Goal: Task Accomplishment & Management: Complete application form

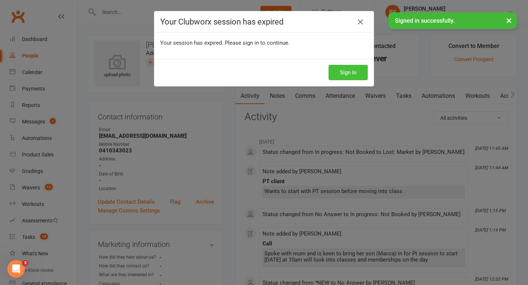
click at [350, 74] on button "Sign In" at bounding box center [348, 72] width 39 height 15
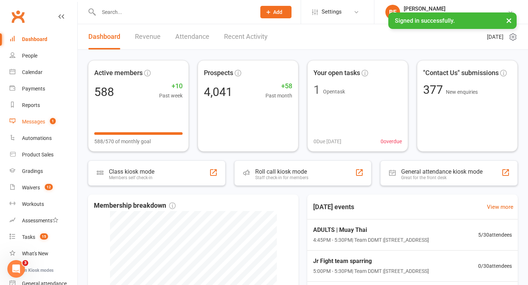
click at [47, 122] on count-badge "1" at bounding box center [51, 122] width 10 height 6
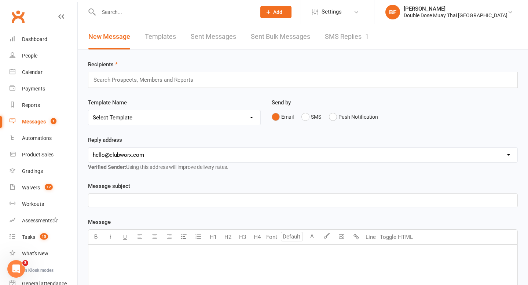
click at [358, 29] on link "SMS Replies 1" at bounding box center [347, 36] width 44 height 25
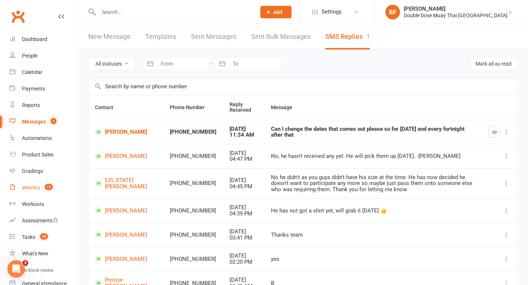
click at [41, 190] on link "Waivers 12" at bounding box center [44, 188] width 68 height 16
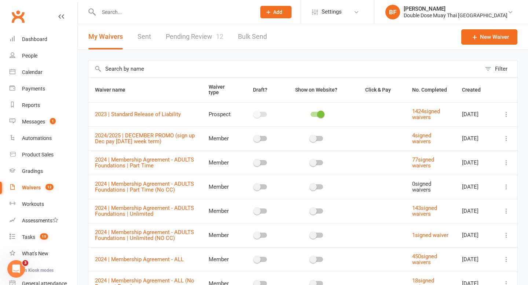
click at [206, 24] on link "Pending Review 12" at bounding box center [195, 36] width 58 height 25
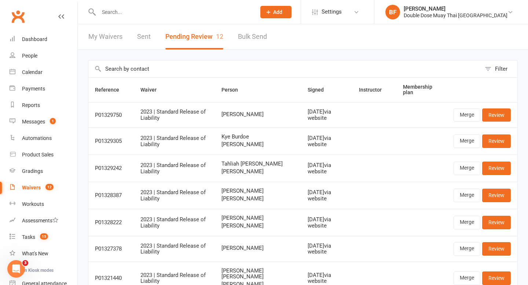
click at [132, 12] on input "text" at bounding box center [173, 12] width 154 height 10
paste input "[PERSON_NAME]"
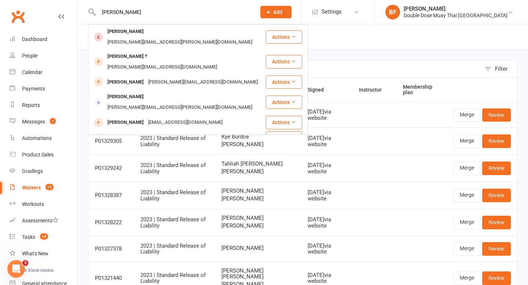
type input "[PERSON_NAME]"
drag, startPoint x: 142, startPoint y: 11, endPoint x: 30, endPoint y: 24, distance: 112.2
click at [30, 2] on header "[PERSON_NAME] [PERSON_NAME] [PERSON_NAME][EMAIL_ADDRESS][PERSON_NAME][DOMAIN_NA…" at bounding box center [264, 2] width 528 height 0
drag, startPoint x: 130, startPoint y: 11, endPoint x: 85, endPoint y: 1, distance: 46.1
click at [85, 1] on react-component "[PERSON_NAME] [PERSON_NAME] [PERSON_NAME][EMAIL_ADDRESS][PERSON_NAME][DOMAIN_NA…" at bounding box center [125, 12] width 251 height 24
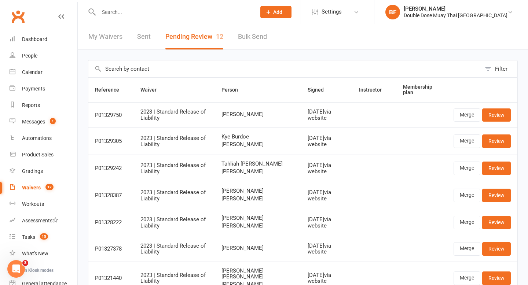
paste input "[PERSON_NAME]"
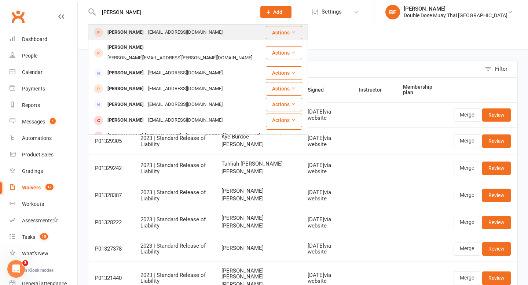
type input "[PERSON_NAME]"
click at [155, 37] on div "[EMAIL_ADDRESS][DOMAIN_NAME]" at bounding box center [185, 32] width 79 height 11
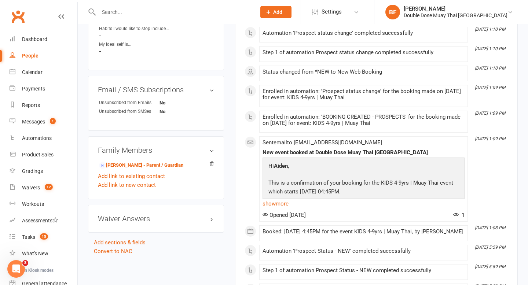
scroll to position [426, 0]
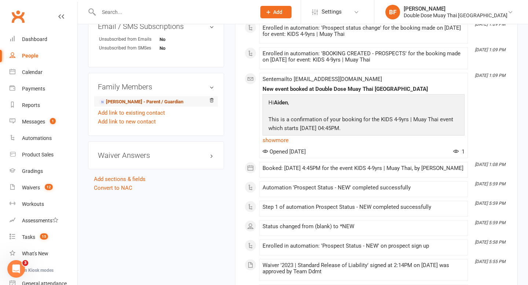
click at [137, 104] on link "[PERSON_NAME] - Parent / Guardian" at bounding box center [141, 102] width 84 height 8
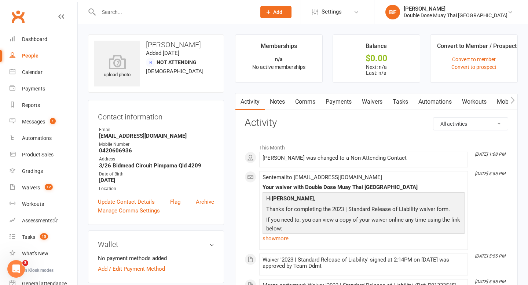
click at [166, 46] on h3 "[PERSON_NAME]" at bounding box center [156, 45] width 124 height 8
copy h3 "[PERSON_NAME]"
click at [271, 100] on link "Notes" at bounding box center [277, 101] width 25 height 17
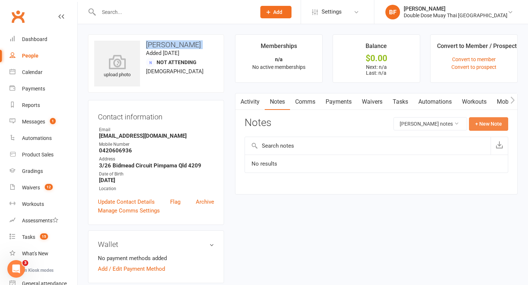
click at [485, 124] on button "+ New Note" at bounding box center [488, 123] width 39 height 13
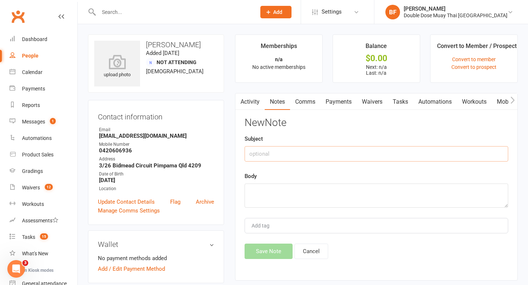
click at [349, 151] on input "text" at bounding box center [377, 153] width 264 height 15
type input "Call"
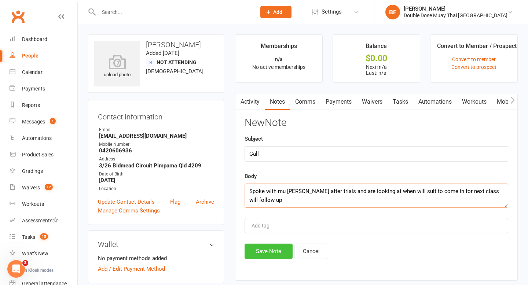
type textarea "Spoke with mu [PERSON_NAME] after trials and are looking at when will suit to c…"
click at [261, 255] on button "Save Note" at bounding box center [269, 251] width 48 height 15
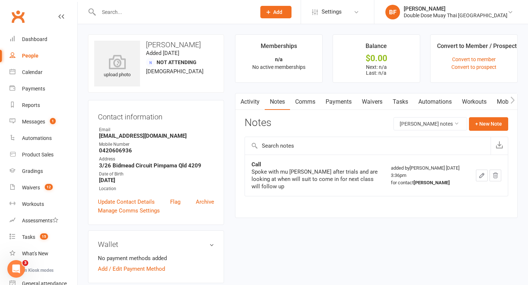
click at [143, 17] on div at bounding box center [169, 12] width 163 height 24
click at [140, 11] on input "text" at bounding box center [173, 12] width 154 height 10
paste input "lly [PERSON_NAME]"
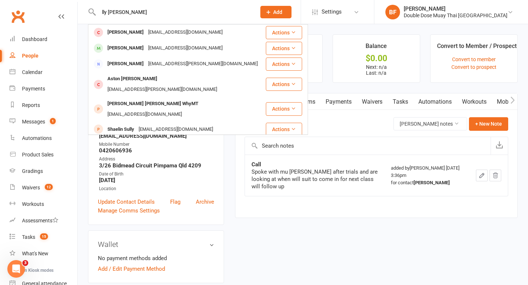
click at [99, 10] on input "lly [PERSON_NAME]" at bounding box center [173, 12] width 154 height 10
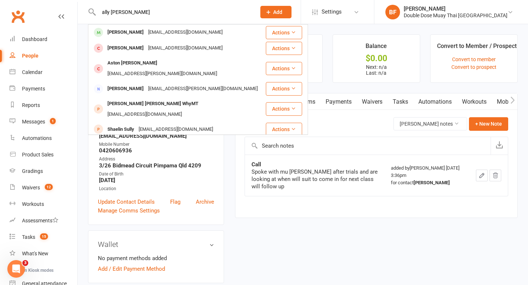
type input "ally [PERSON_NAME]"
click at [136, 15] on input "ally [PERSON_NAME]" at bounding box center [173, 12] width 154 height 10
drag, startPoint x: 136, startPoint y: 15, endPoint x: 99, endPoint y: 12, distance: 37.1
click at [99, 12] on input "ally [PERSON_NAME]" at bounding box center [173, 12] width 154 height 10
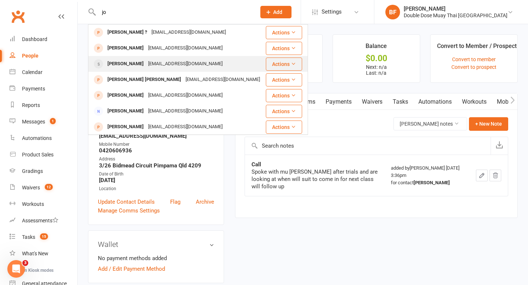
type input "jo"
click at [146, 65] on div "[EMAIL_ADDRESS][DOMAIN_NAME]" at bounding box center [185, 64] width 79 height 11
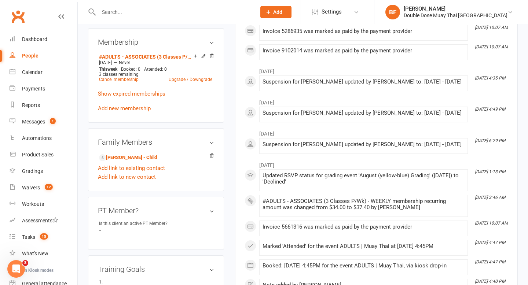
scroll to position [331, 0]
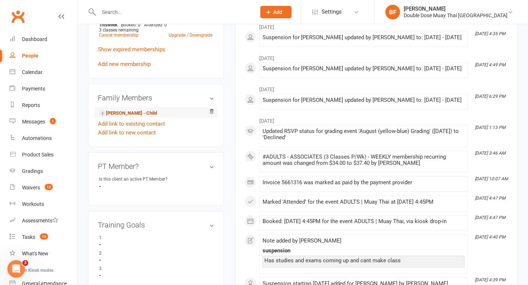
click at [133, 111] on link "[PERSON_NAME] - Child" at bounding box center [128, 114] width 58 height 8
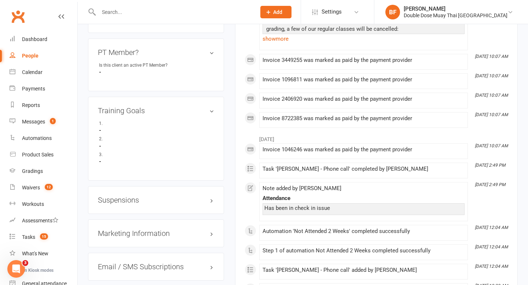
scroll to position [434, 0]
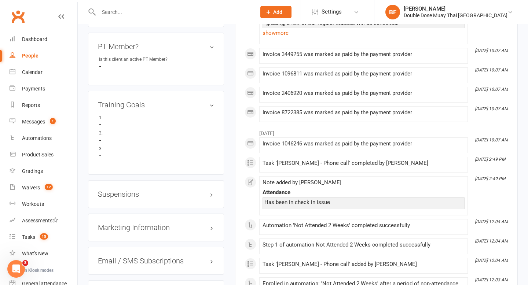
click at [127, 193] on h3 "Suspensions" at bounding box center [156, 194] width 116 height 8
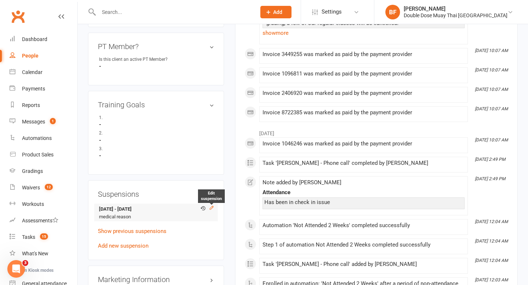
click at [211, 209] on icon at bounding box center [211, 207] width 5 height 5
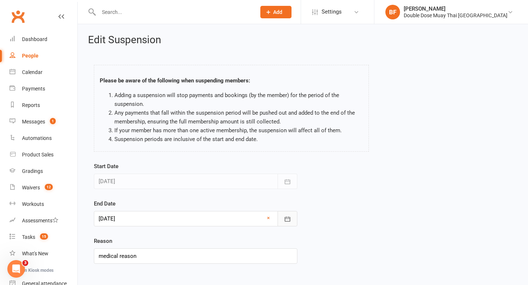
click at [287, 220] on icon "button" at bounding box center [287, 219] width 7 height 7
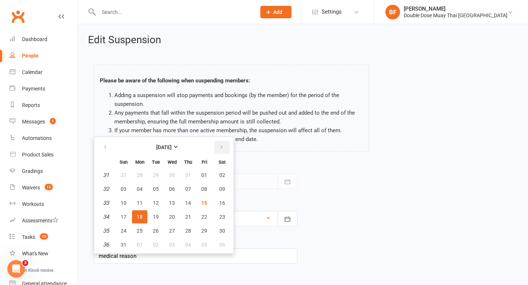
click at [222, 146] on icon "button" at bounding box center [221, 147] width 5 height 6
click at [140, 173] on span "01" at bounding box center [140, 175] width 6 height 6
type input "[DATE]"
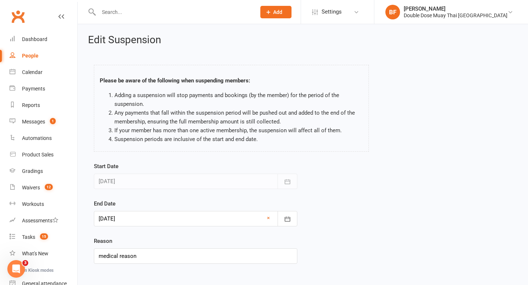
scroll to position [37, 0]
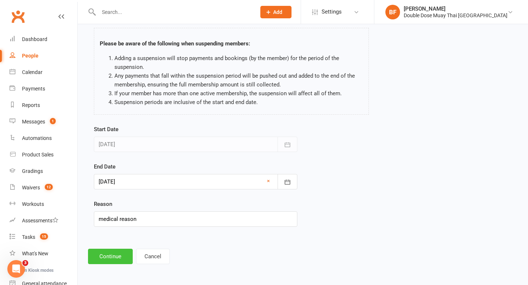
click at [108, 263] on button "Continue" at bounding box center [110, 256] width 45 height 15
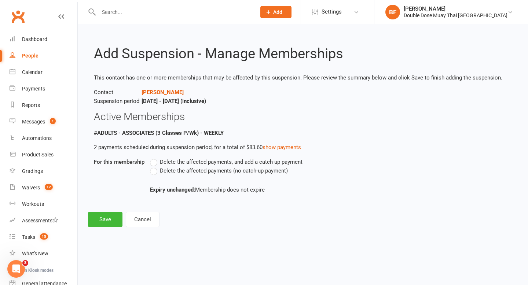
click at [172, 171] on span "Delete the affected payments (no catch-up payment)" at bounding box center [224, 170] width 128 height 8
click at [155, 166] on input "Delete the affected payments (no catch-up payment)" at bounding box center [152, 166] width 5 height 0
click at [103, 220] on button "Save" at bounding box center [105, 219] width 34 height 15
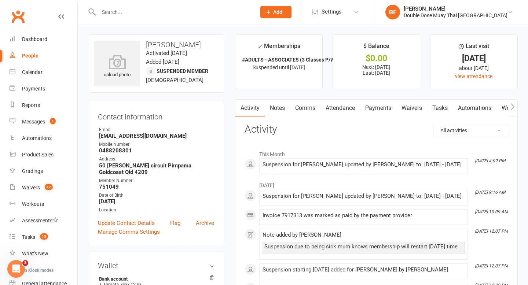
click at [151, 10] on input "text" at bounding box center [173, 12] width 154 height 10
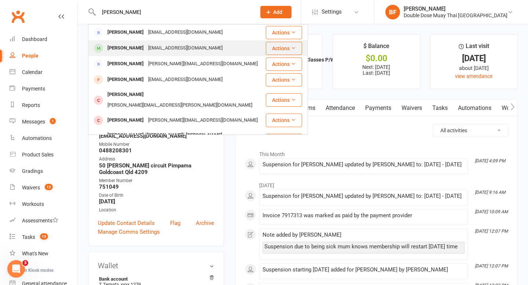
type input "[PERSON_NAME]"
click at [157, 48] on div "[EMAIL_ADDRESS][DOMAIN_NAME]" at bounding box center [185, 48] width 79 height 11
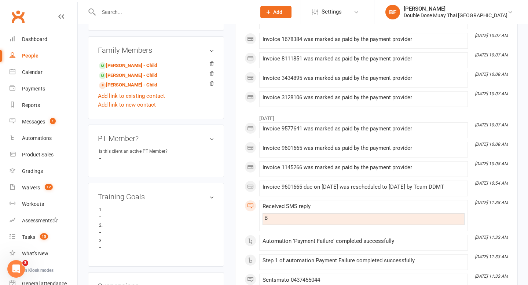
scroll to position [618, 0]
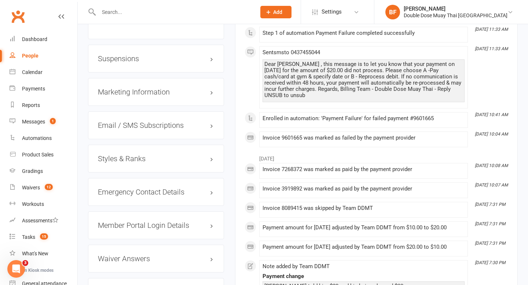
click at [131, 58] on h3 "Suspensions" at bounding box center [156, 59] width 116 height 8
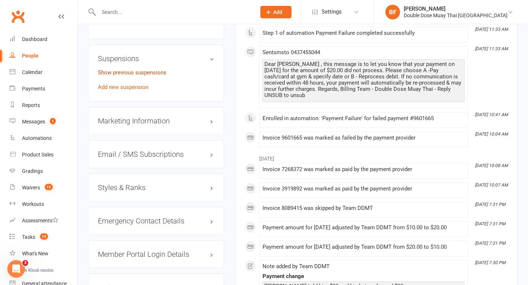
click at [132, 71] on link "Show previous suspensions" at bounding box center [132, 72] width 69 height 7
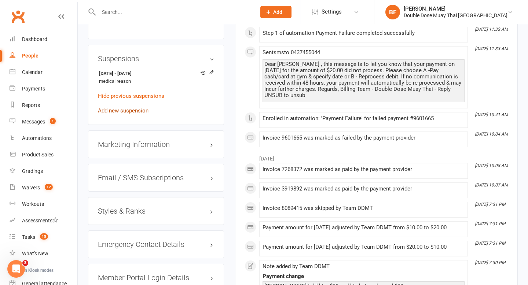
click at [137, 109] on link "Add new suspension" at bounding box center [123, 110] width 51 height 7
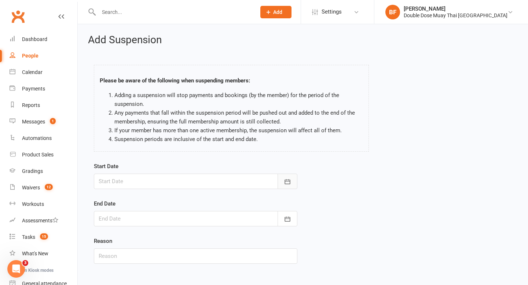
click at [280, 184] on button "button" at bounding box center [288, 181] width 20 height 15
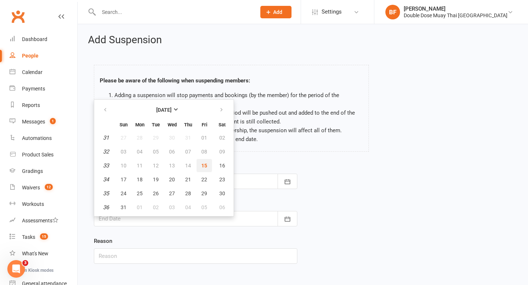
click at [206, 167] on span "15" at bounding box center [204, 166] width 6 height 6
type input "[DATE]"
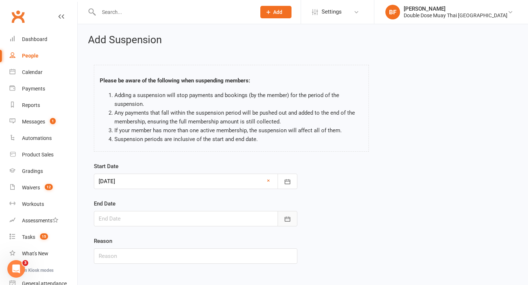
click at [290, 219] on icon "button" at bounding box center [287, 219] width 5 height 5
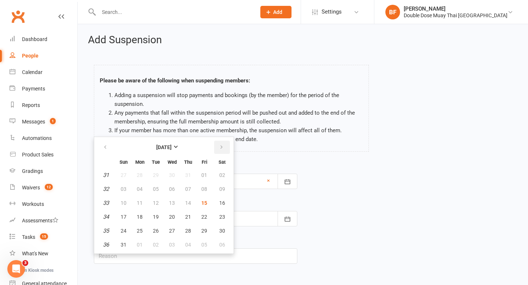
click at [218, 149] on button "button" at bounding box center [222, 147] width 16 height 13
click at [142, 213] on button "22" at bounding box center [139, 216] width 15 height 13
type input "[DATE]"
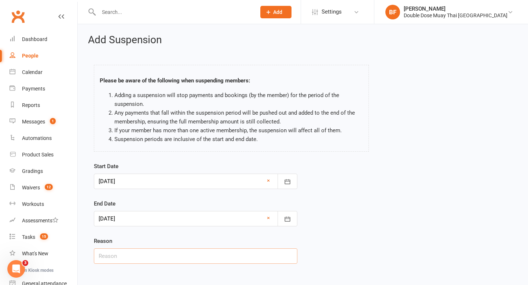
click at [159, 259] on input "text" at bounding box center [195, 256] width 203 height 15
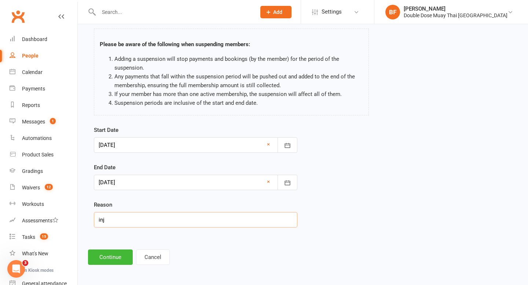
scroll to position [36, 0]
click at [148, 217] on input "inj" at bounding box center [195, 220] width 203 height 15
type input "i"
click at [149, 219] on input "text" at bounding box center [195, 220] width 203 height 15
type input "medical reason"
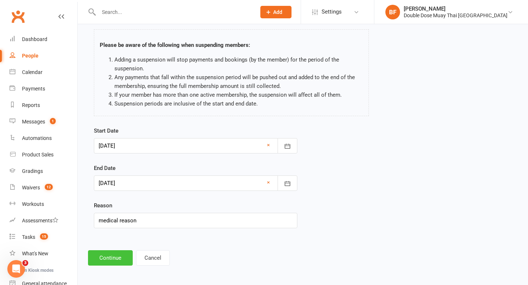
click at [106, 259] on button "Continue" at bounding box center [110, 257] width 45 height 15
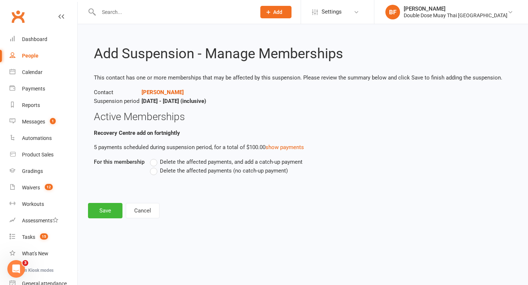
click at [174, 169] on span "Delete the affected payments (no catch-up payment)" at bounding box center [224, 170] width 128 height 8
click at [155, 166] on input "Delete the affected payments (no catch-up payment)" at bounding box center [152, 166] width 5 height 0
click at [109, 211] on button "Save" at bounding box center [105, 210] width 34 height 15
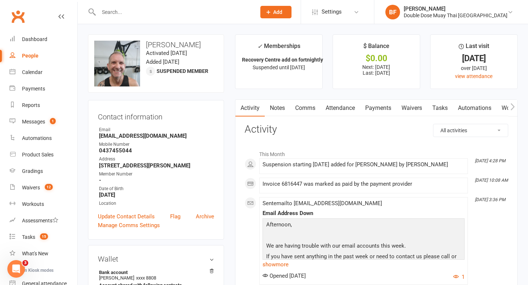
click at [279, 106] on link "Notes" at bounding box center [277, 108] width 25 height 17
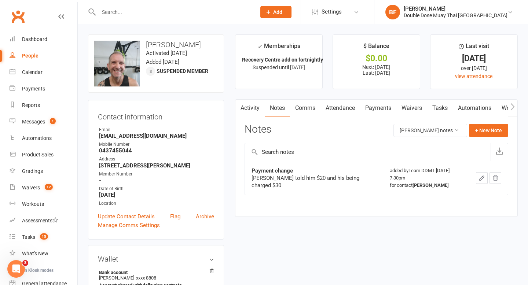
click at [378, 110] on link "Payments" at bounding box center [378, 108] width 36 height 17
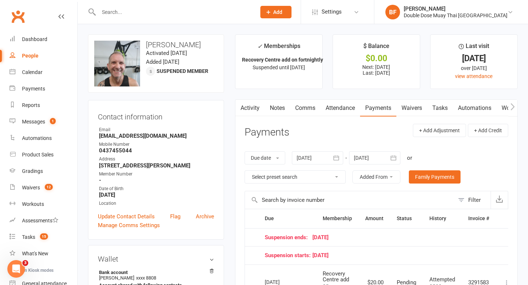
click at [275, 109] on link "Notes" at bounding box center [277, 108] width 25 height 17
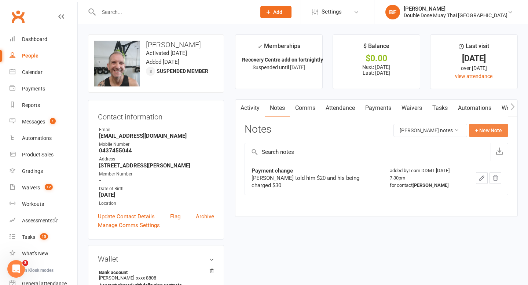
click at [491, 133] on button "+ New Note" at bounding box center [488, 130] width 39 height 13
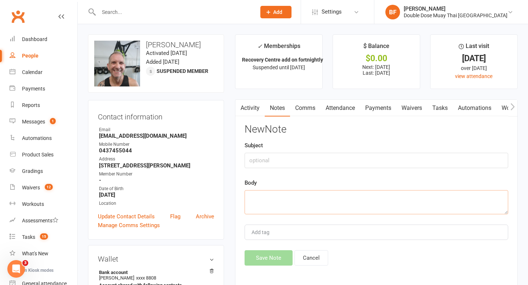
click at [352, 207] on textarea at bounding box center [377, 202] width 264 height 24
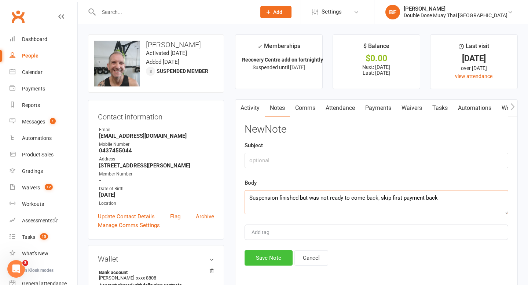
type textarea "Suspension finished but was not ready to come back, skip first payment back"
click at [277, 264] on button "Save Note" at bounding box center [269, 257] width 48 height 15
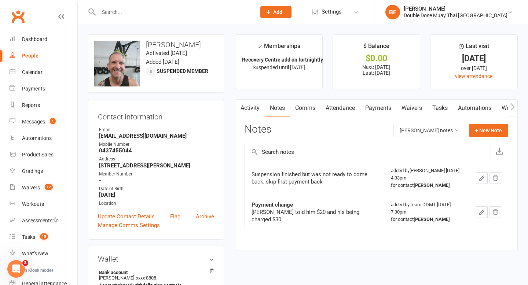
click at [143, 10] on input "text" at bounding box center [173, 12] width 154 height 10
paste input "[PERSON_NAME]"
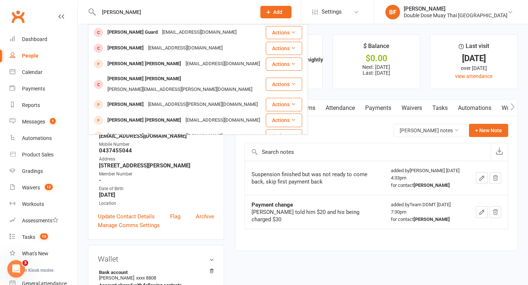
type input "[PERSON_NAME]"
click at [33, 56] on div "People" at bounding box center [30, 56] width 16 height 6
select select "25"
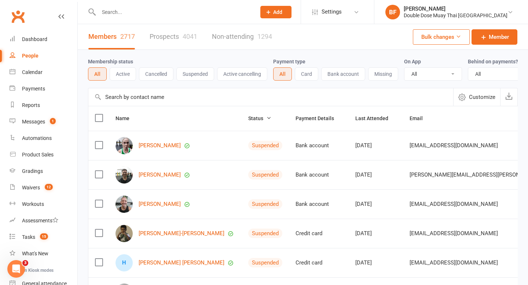
click at [161, 37] on link "Prospects 4041" at bounding box center [174, 36] width 48 height 25
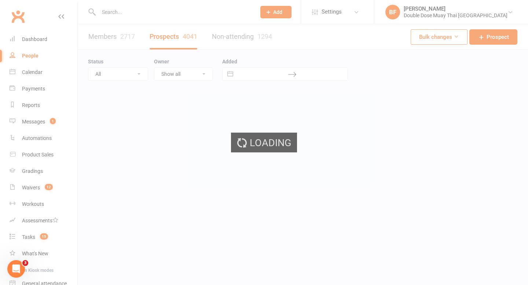
select select "100"
click at [492, 37] on div "Loading" at bounding box center [264, 142] width 528 height 285
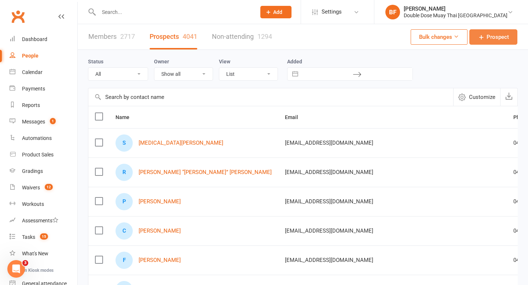
click at [501, 35] on span "Prospect" at bounding box center [498, 37] width 22 height 9
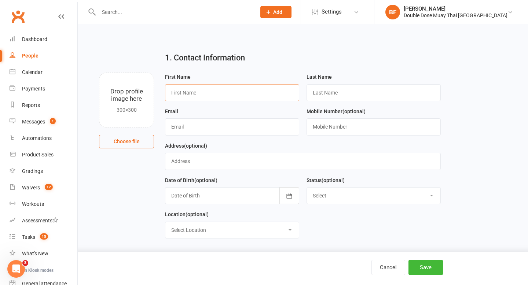
click at [242, 91] on input "text" at bounding box center [232, 92] width 134 height 17
type input "[PERSON_NAME]"
click at [221, 125] on input "text" at bounding box center [232, 126] width 134 height 17
paste input "[EMAIL_ADDRESS][DOMAIN_NAME]"
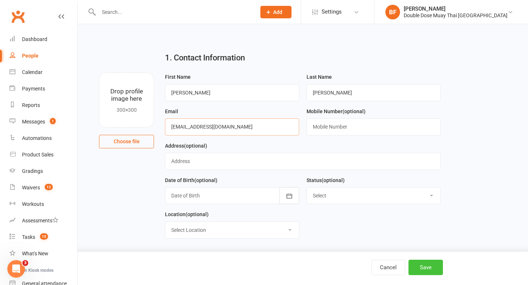
type input "[EMAIL_ADDRESS][DOMAIN_NAME]"
click at [432, 271] on button "Save" at bounding box center [425, 267] width 34 height 15
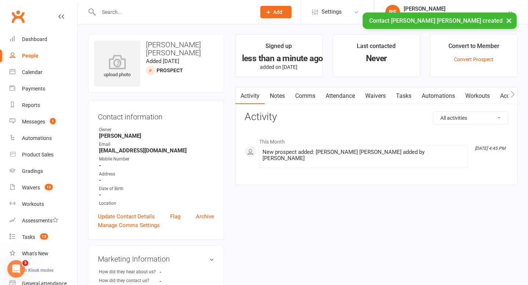
click at [374, 95] on link "Waivers" at bounding box center [375, 96] width 31 height 17
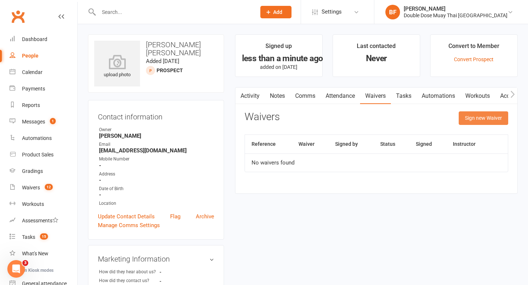
click at [479, 122] on button "Sign new Waiver" at bounding box center [483, 117] width 49 height 13
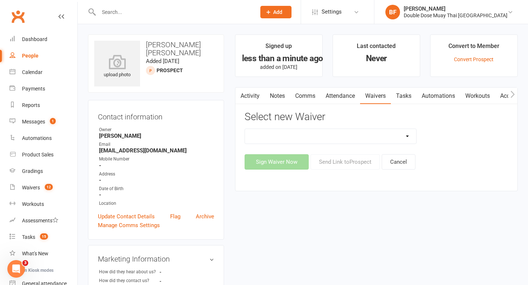
click at [388, 134] on select "2023 | Standard Release of Liability 2024/2025 | DECEMBER PROMO (sign up Dec pa…" at bounding box center [331, 136] width 172 height 15
select select "8184"
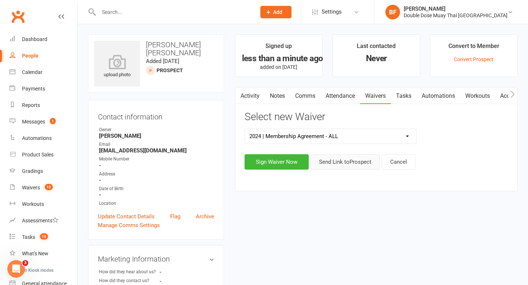
click at [337, 165] on button "Send Link to [GEOGRAPHIC_DATA]" at bounding box center [345, 161] width 69 height 15
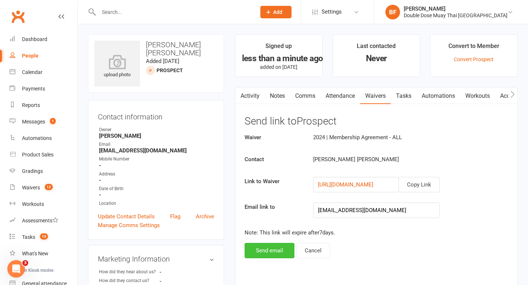
click at [272, 253] on button "Send email" at bounding box center [270, 250] width 50 height 15
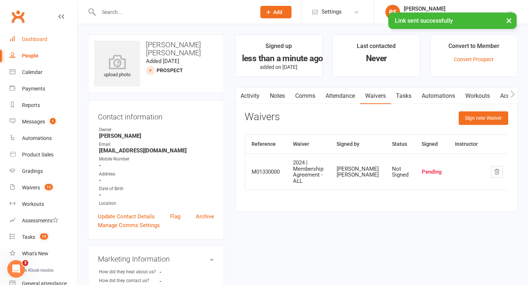
click at [37, 38] on div "Dashboard" at bounding box center [34, 39] width 25 height 6
